Goal: Check status: Check status

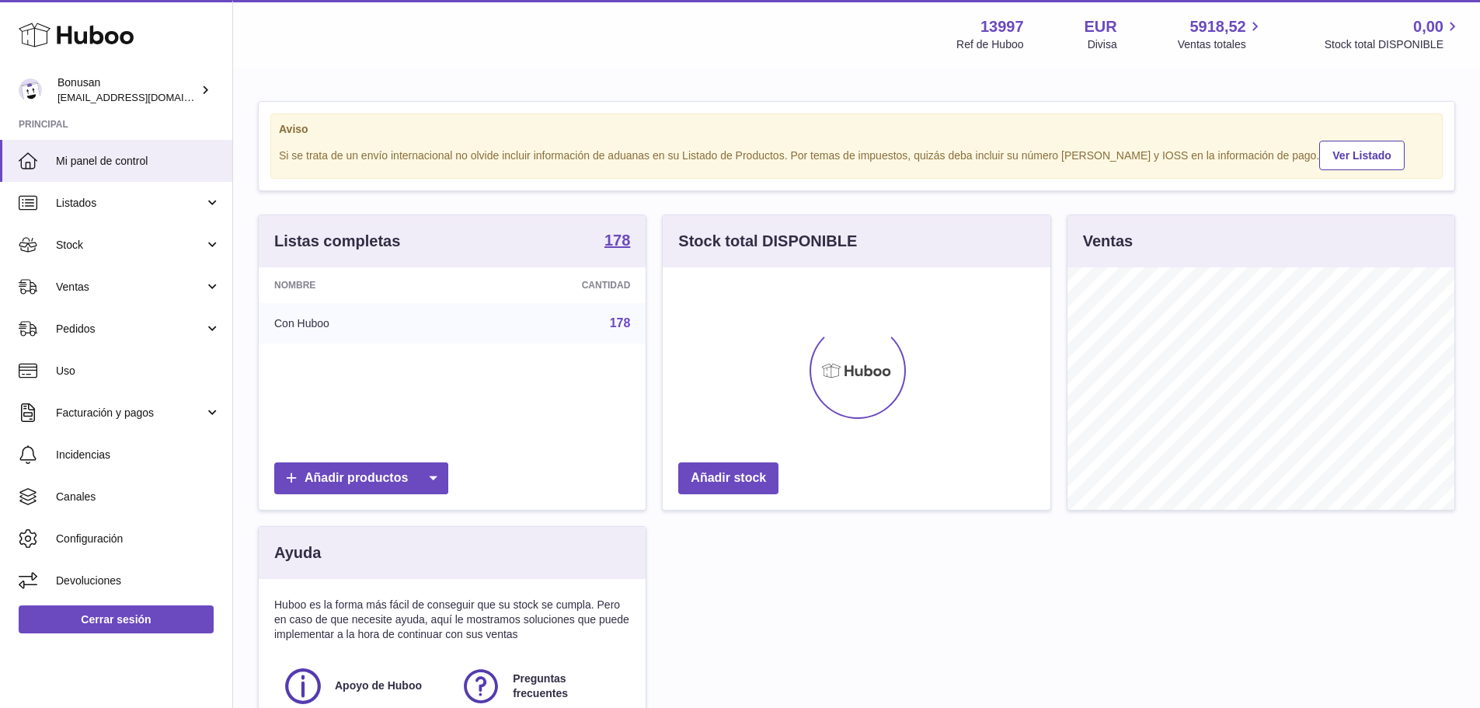
scroll to position [242, 388]
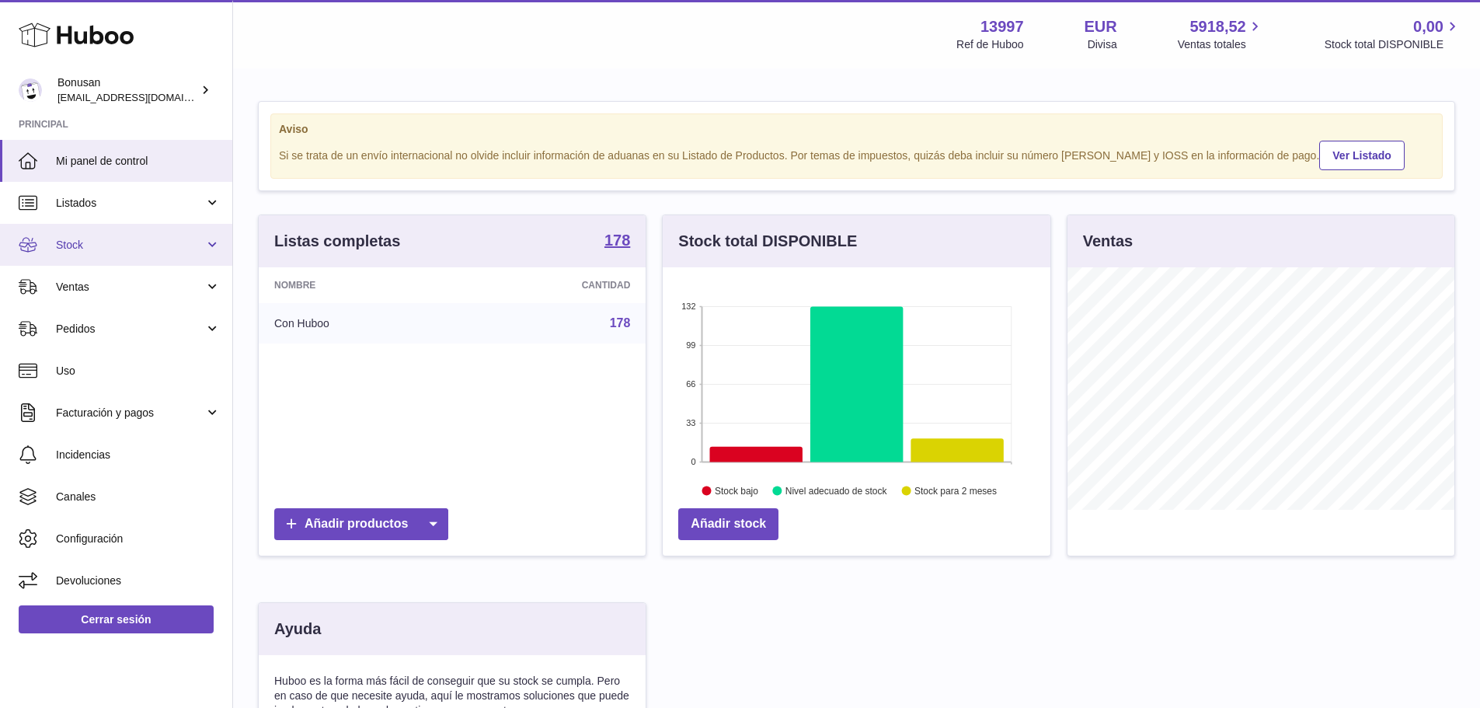
click at [211, 245] on link "Stock" at bounding box center [116, 245] width 232 height 42
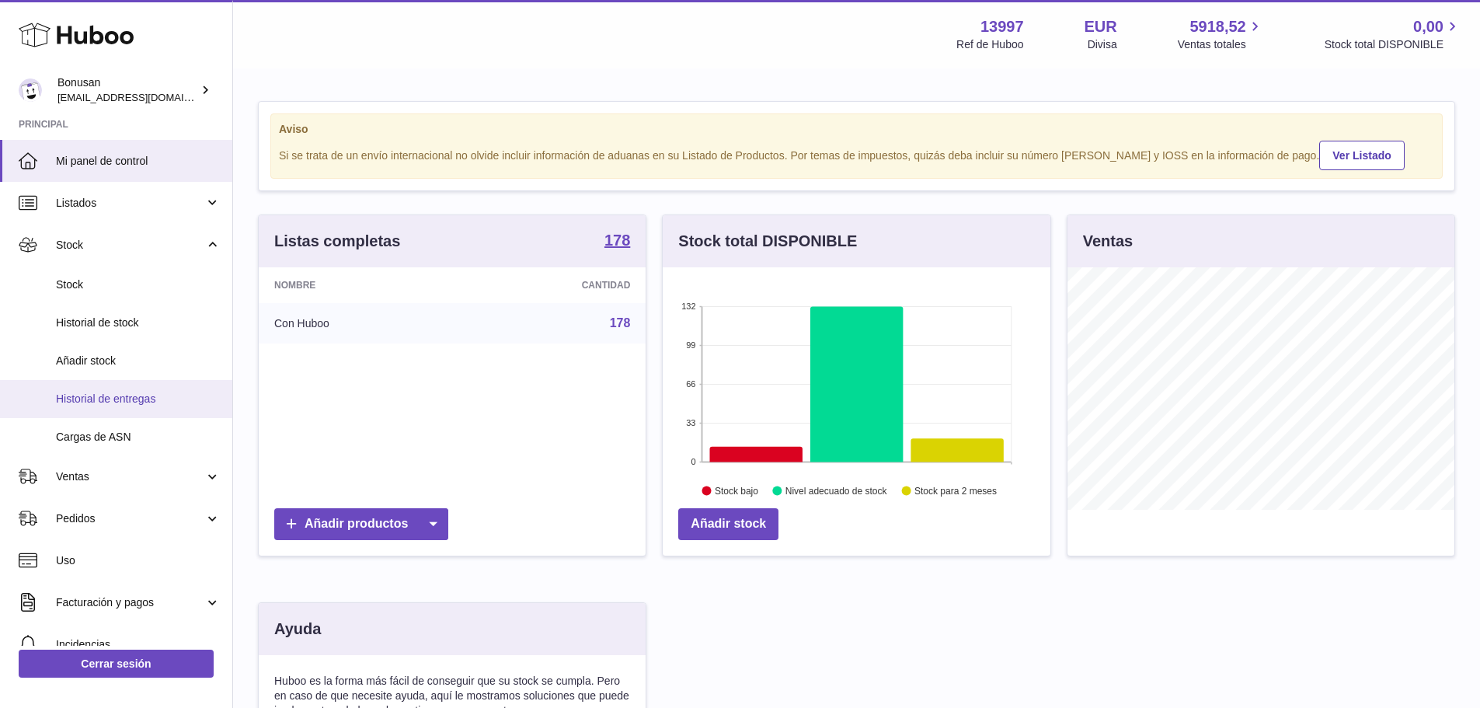
click at [139, 396] on span "Historial de entregas" at bounding box center [138, 398] width 165 height 15
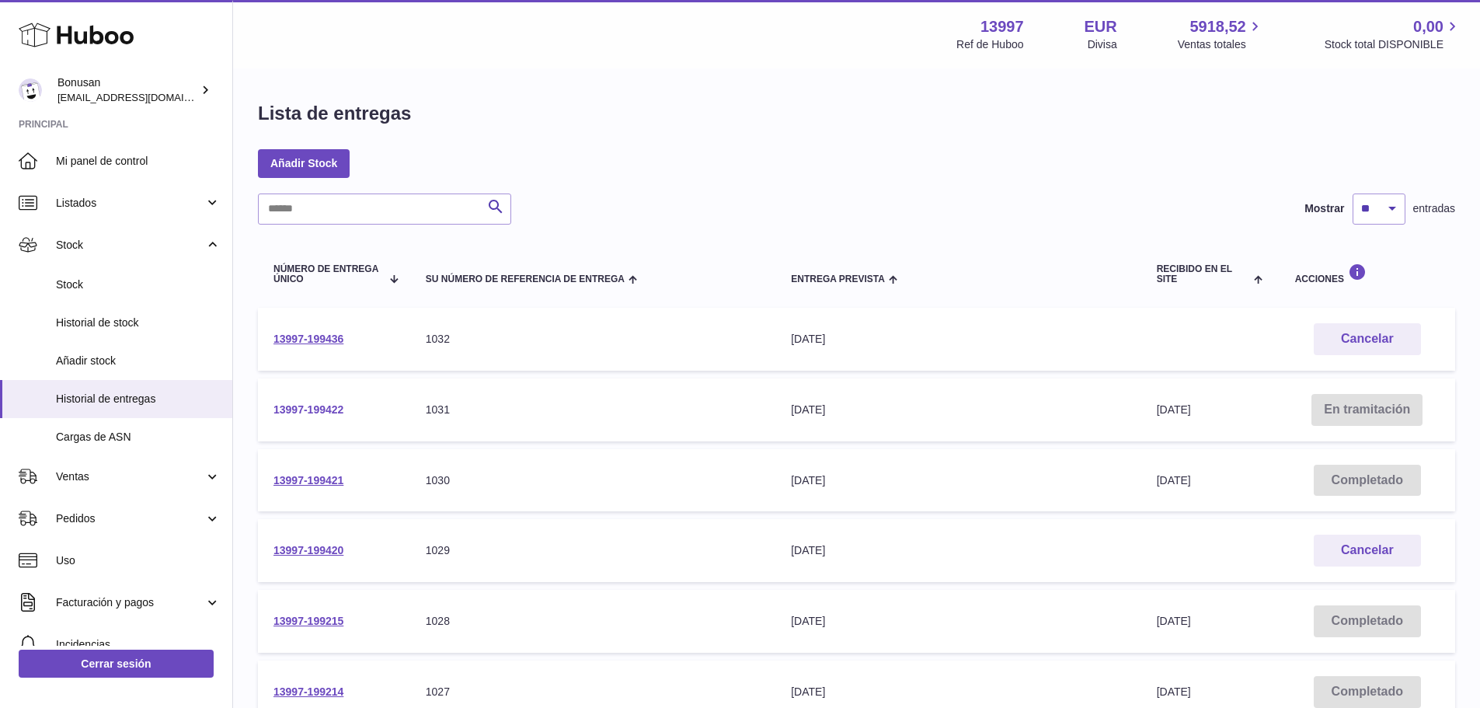
click at [311, 406] on link "13997-199422" at bounding box center [308, 409] width 70 height 12
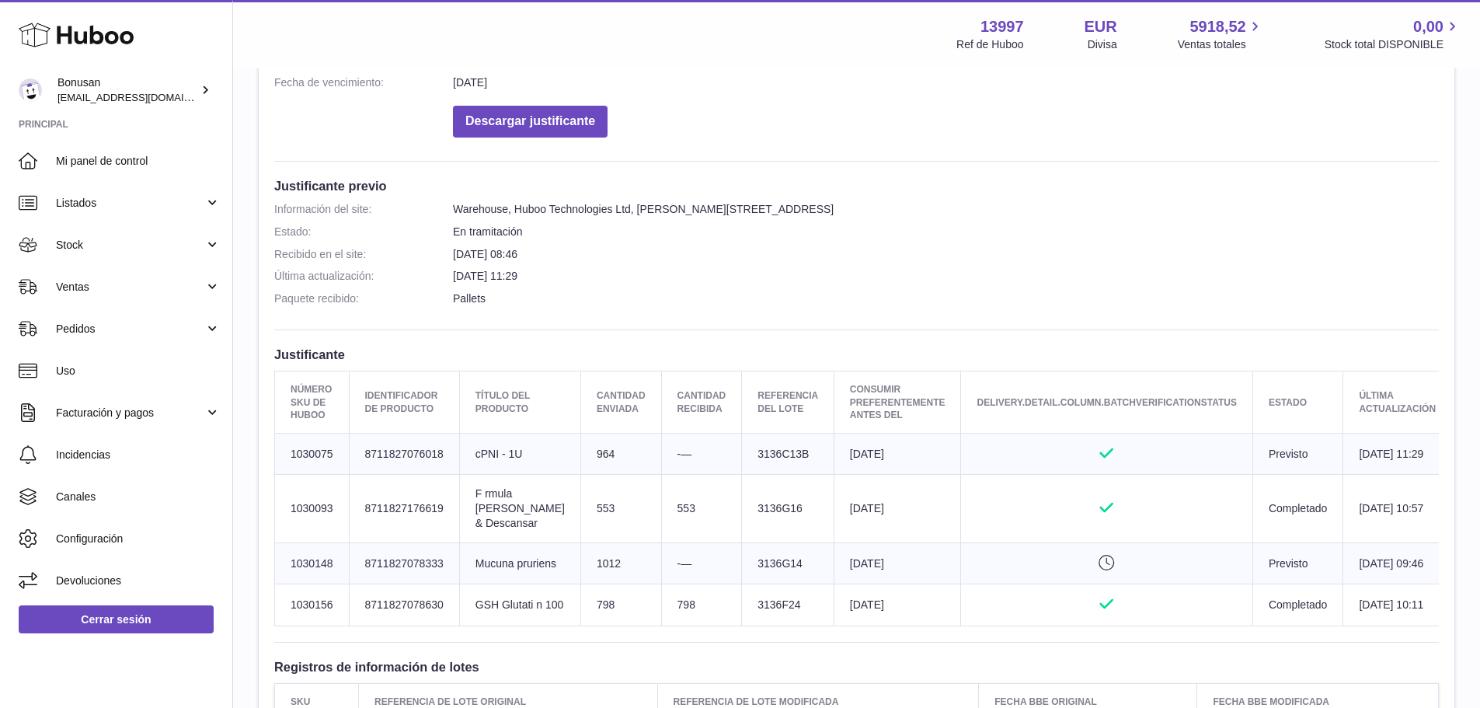
scroll to position [466, 0]
